Goal: Task Accomplishment & Management: Complete application form

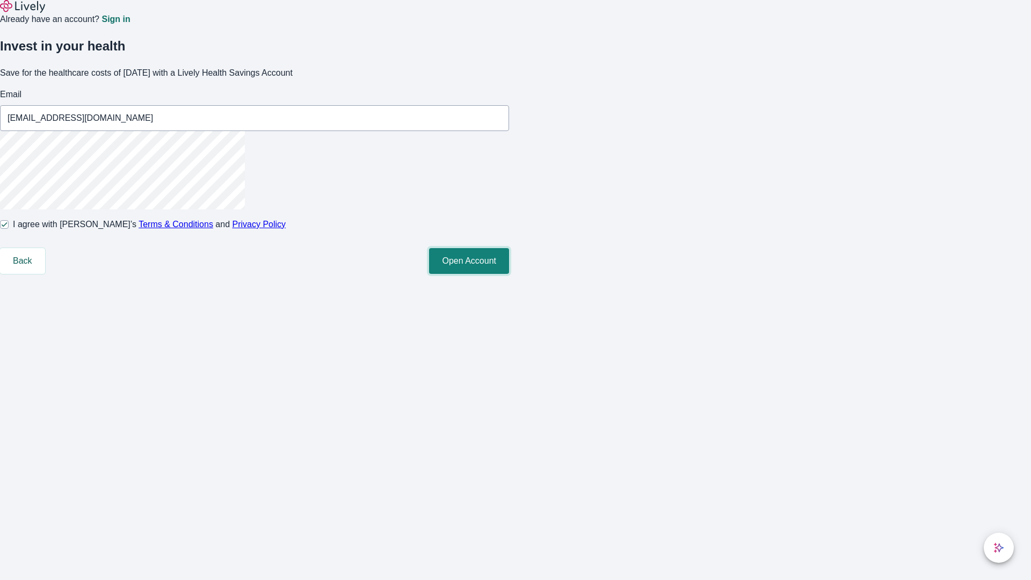
click at [509, 274] on button "Open Account" at bounding box center [469, 261] width 80 height 26
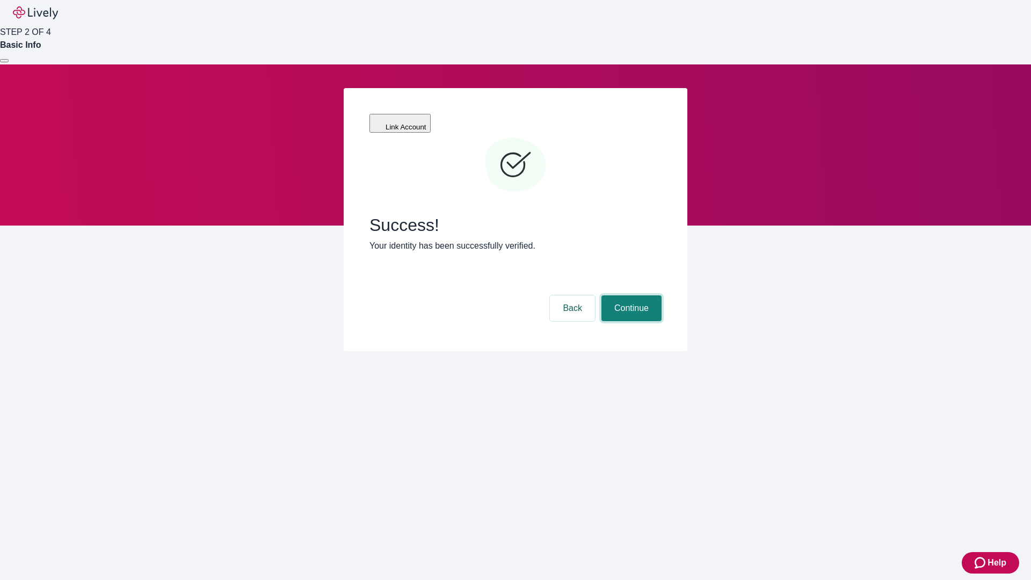
click at [630, 295] on button "Continue" at bounding box center [631, 308] width 60 height 26
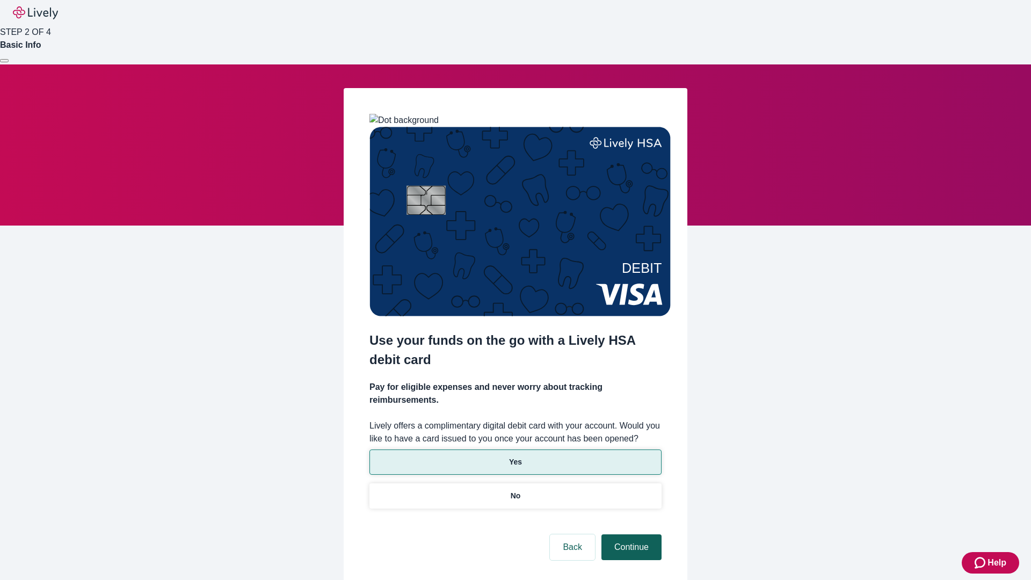
click at [515, 490] on p "No" at bounding box center [516, 495] width 10 height 11
click at [630, 534] on button "Continue" at bounding box center [631, 547] width 60 height 26
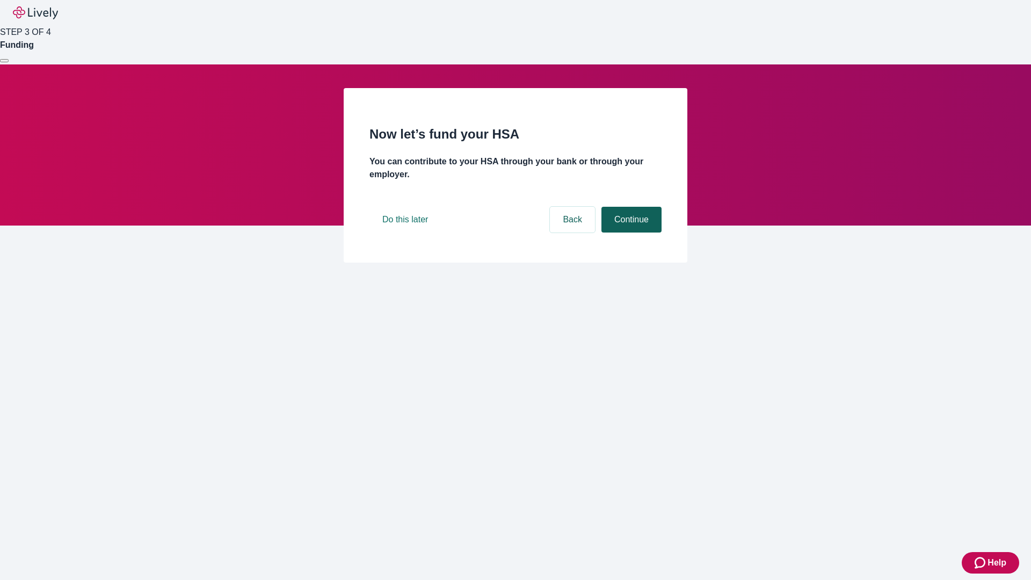
click at [630, 232] on button "Continue" at bounding box center [631, 220] width 60 height 26
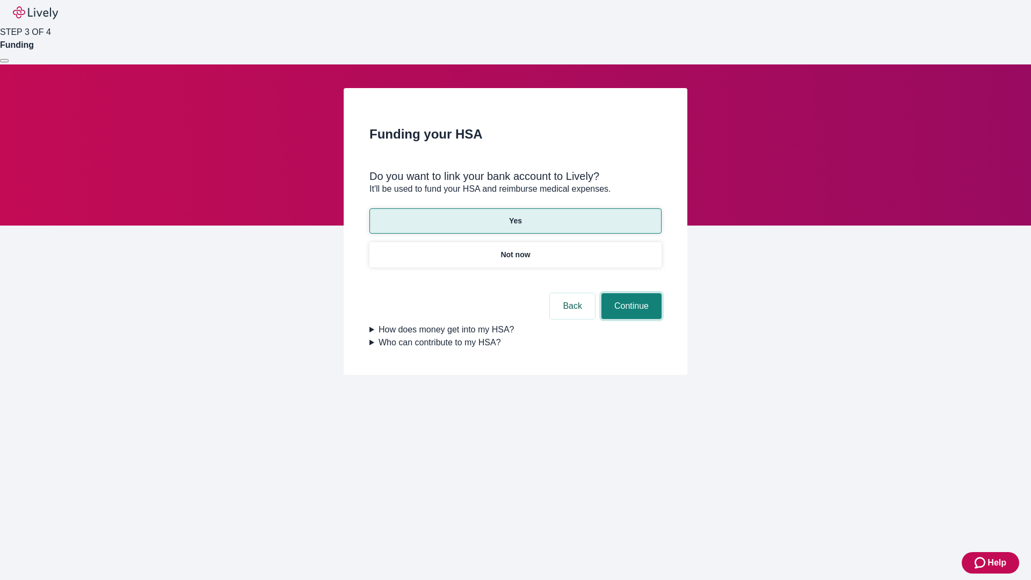
click at [630, 293] on button "Continue" at bounding box center [631, 306] width 60 height 26
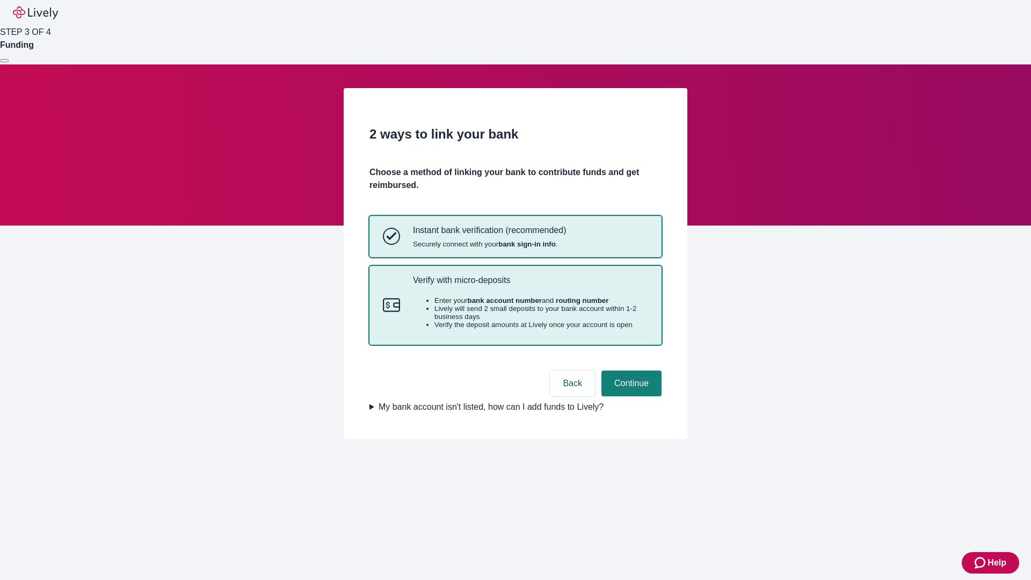
click at [530, 285] on p "Verify with micro-deposits" at bounding box center [530, 280] width 235 height 10
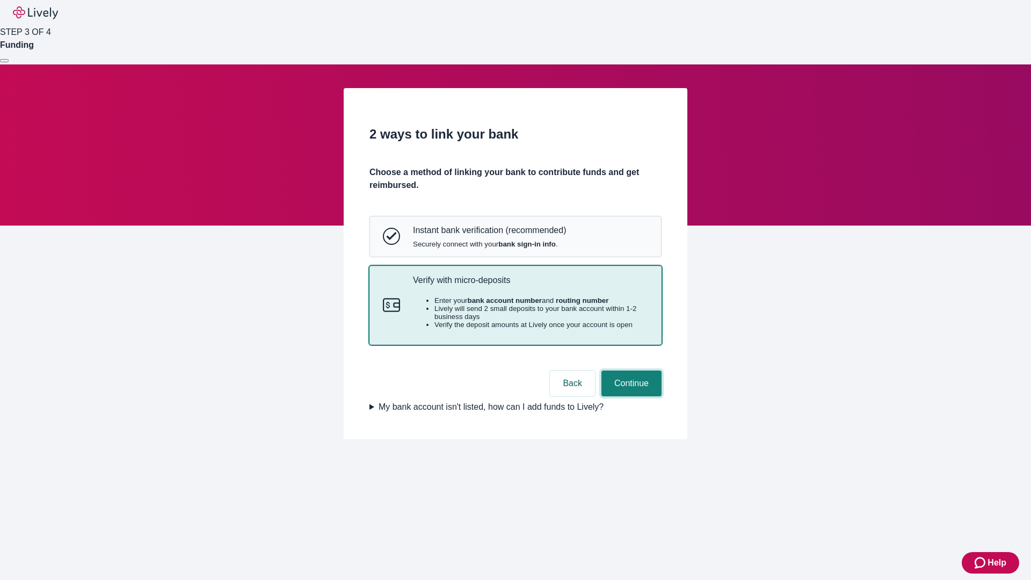
click at [630, 396] on button "Continue" at bounding box center [631, 383] width 60 height 26
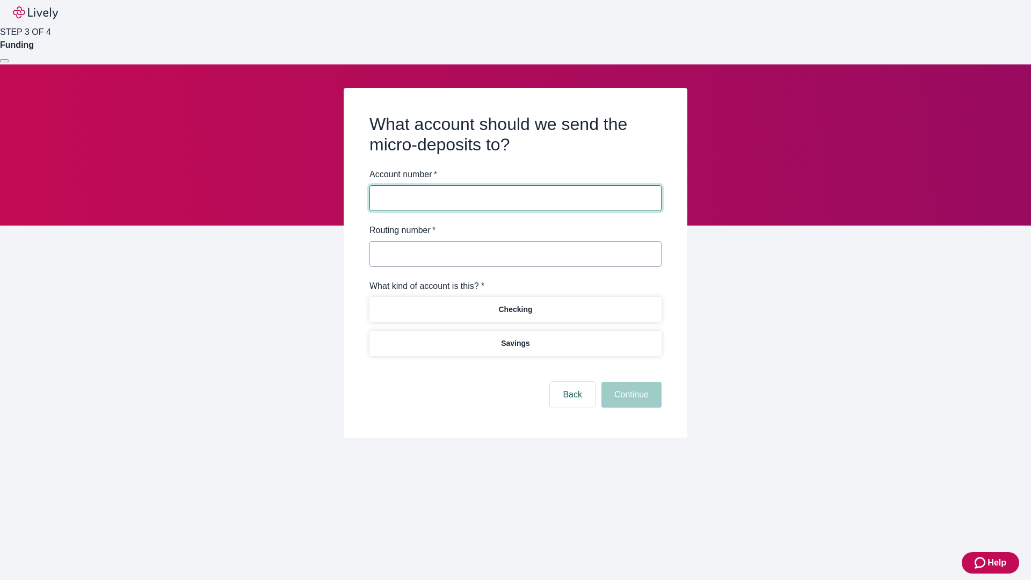
type input "122000661"
